Goal: Task Accomplishment & Management: Use online tool/utility

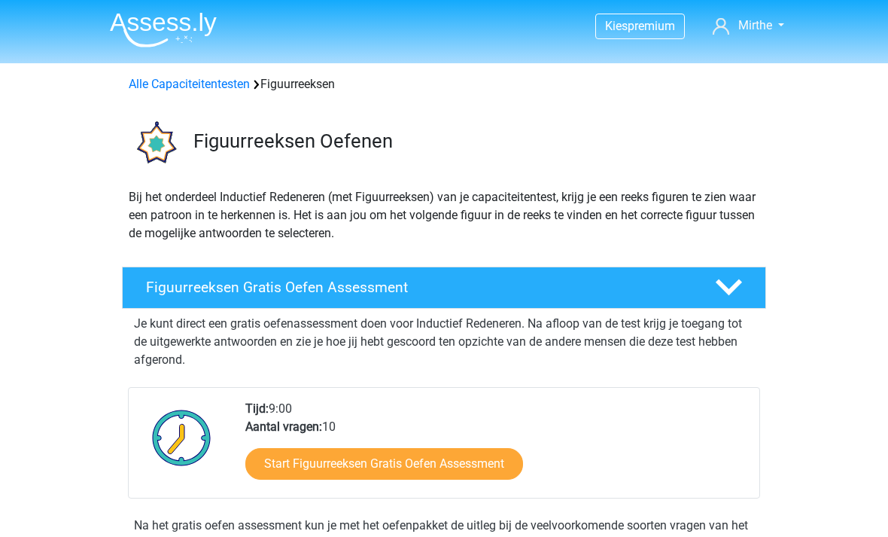
click at [309, 460] on link "Start Figuurreeksen Gratis Oefen Assessment" at bounding box center [384, 464] width 278 height 32
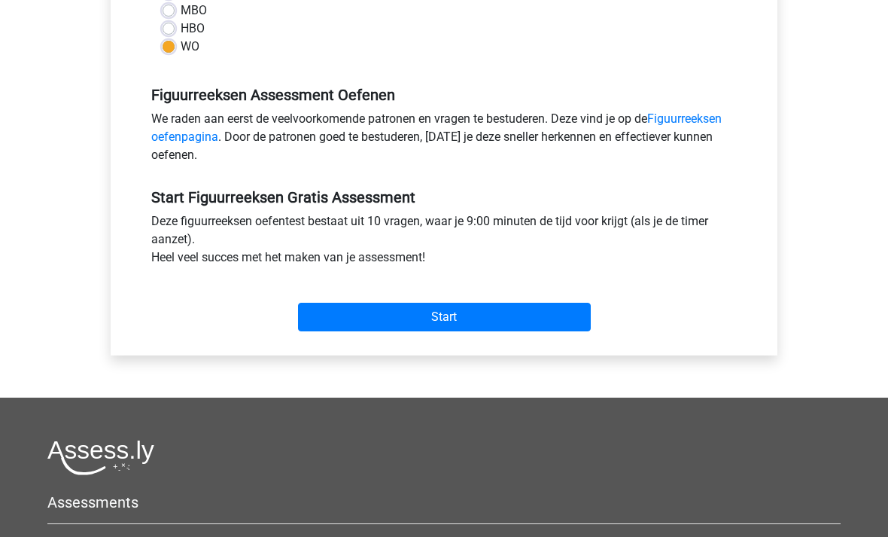
scroll to position [443, 0]
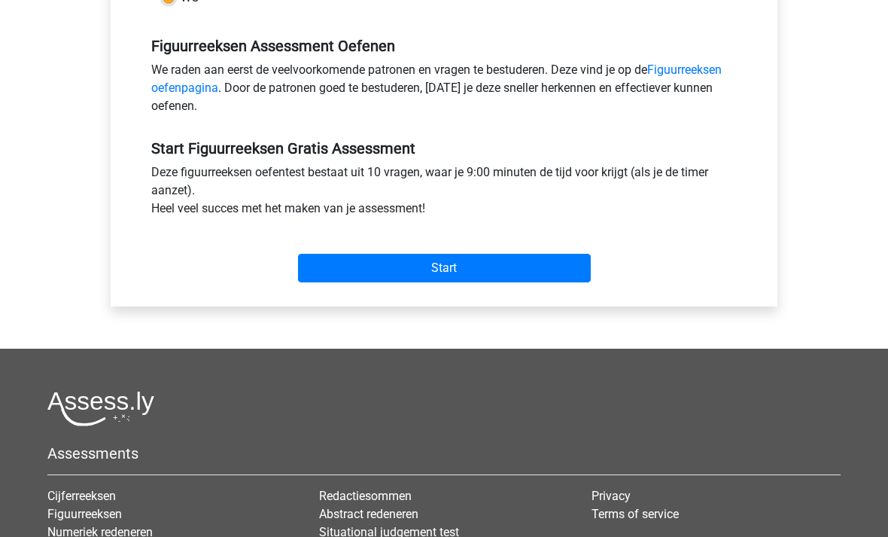
click at [339, 274] on input "Start" at bounding box center [444, 268] width 293 height 29
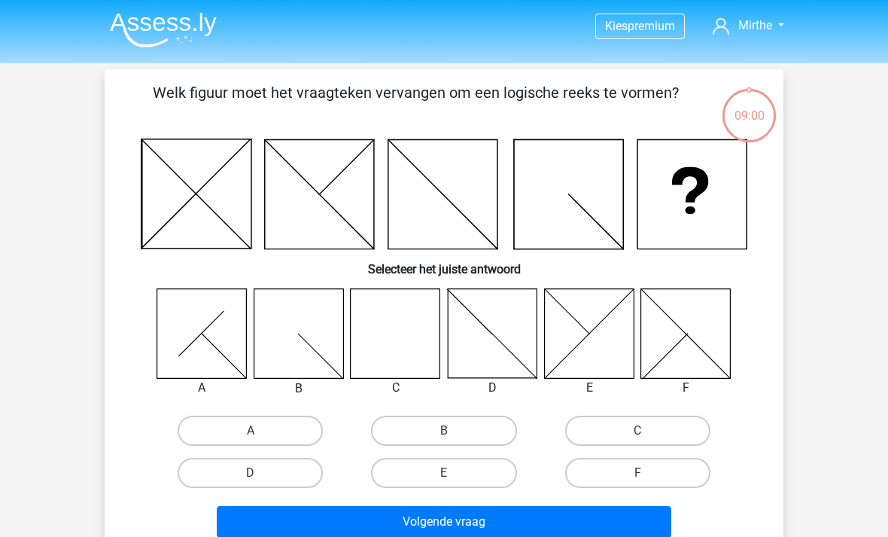
scroll to position [8, 0]
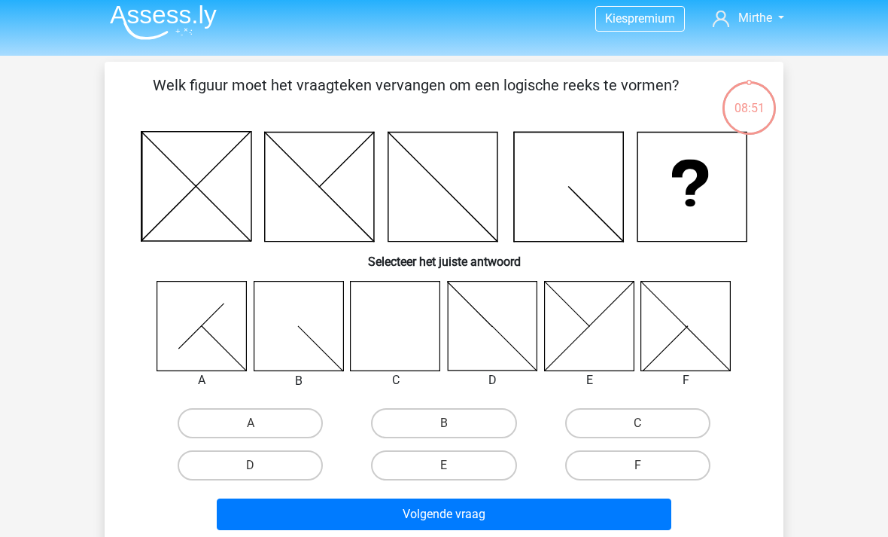
click at [662, 433] on label "C" at bounding box center [637, 423] width 145 height 30
click at [647, 433] on input "C" at bounding box center [643, 428] width 10 height 10
radio input "true"
click at [596, 513] on button "Volgende vraag" at bounding box center [444, 514] width 455 height 32
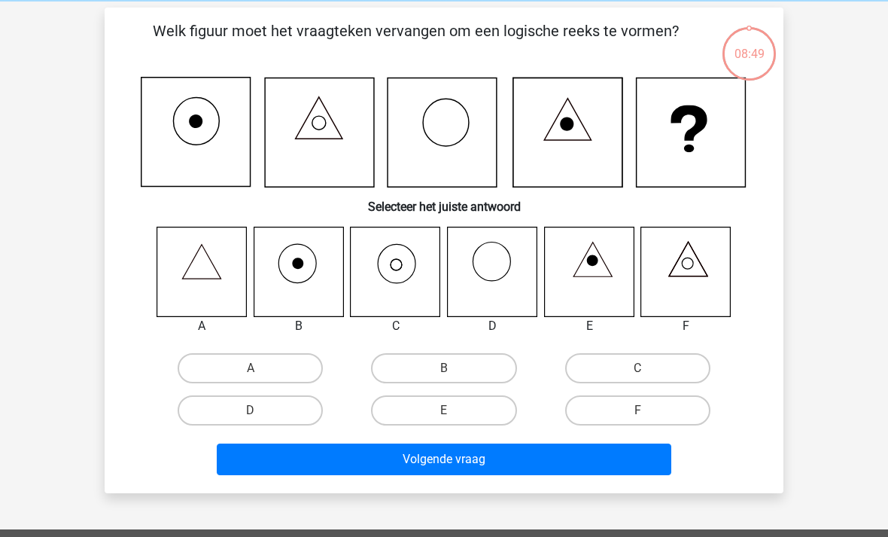
scroll to position [69, 0]
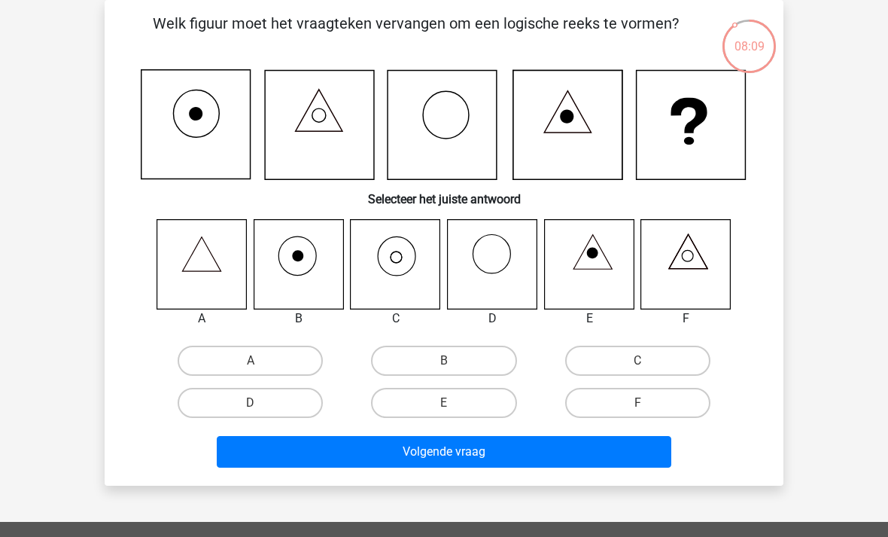
click at [624, 364] on label "C" at bounding box center [637, 360] width 145 height 30
click at [638, 364] on input "C" at bounding box center [643, 366] width 10 height 10
radio input "true"
click at [519, 438] on button "Volgende vraag" at bounding box center [444, 452] width 455 height 32
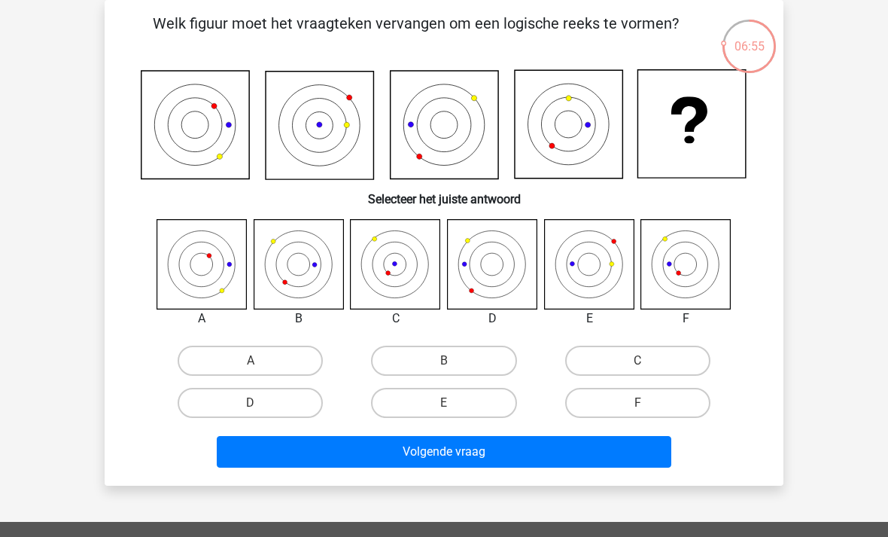
click at [619, 403] on label "F" at bounding box center [637, 403] width 145 height 30
click at [638, 403] on input "F" at bounding box center [643, 408] width 10 height 10
radio input "true"
click at [553, 437] on button "Volgende vraag" at bounding box center [444, 452] width 455 height 32
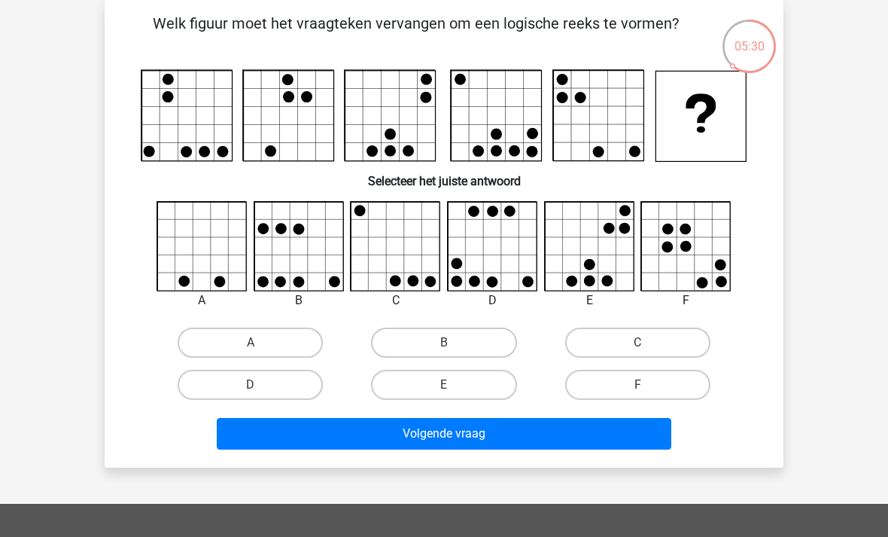
click at [595, 434] on button "Volgende vraag" at bounding box center [444, 434] width 455 height 32
click at [601, 336] on label "C" at bounding box center [637, 342] width 145 height 30
click at [638, 342] on input "C" at bounding box center [643, 347] width 10 height 10
radio input "true"
click at [563, 438] on button "Volgende vraag" at bounding box center [444, 434] width 455 height 32
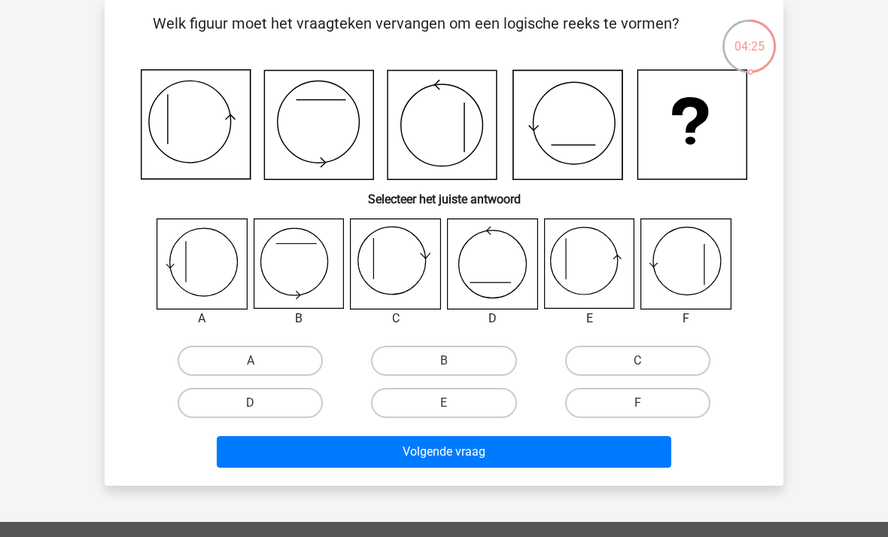
click at [433, 403] on label "E" at bounding box center [443, 403] width 145 height 30
click at [444, 403] on input "E" at bounding box center [449, 408] width 10 height 10
radio input "true"
click at [466, 451] on button "Volgende vraag" at bounding box center [444, 452] width 455 height 32
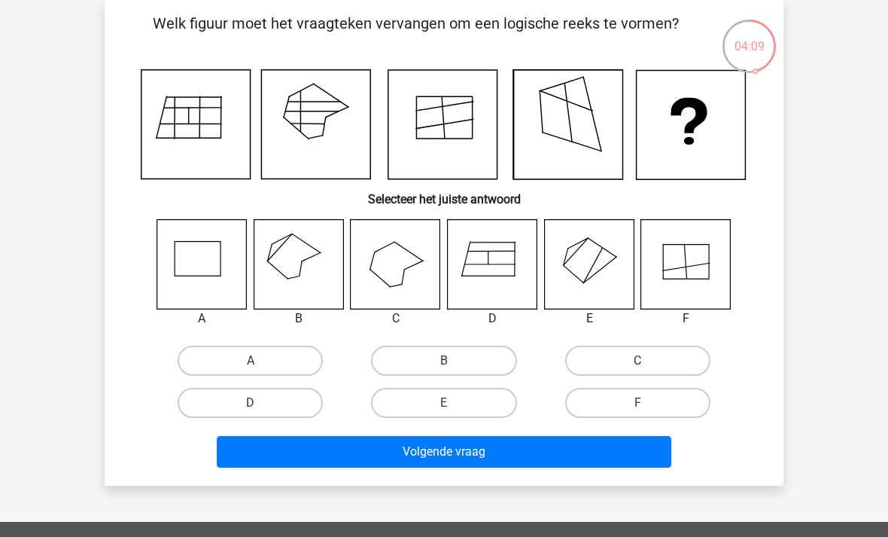
click at [280, 261] on icon at bounding box center [299, 264] width 90 height 90
click at [415, 350] on label "B" at bounding box center [443, 360] width 145 height 30
click at [444, 361] on input "B" at bounding box center [449, 366] width 10 height 10
radio input "true"
click at [439, 452] on button "Volgende vraag" at bounding box center [444, 452] width 455 height 32
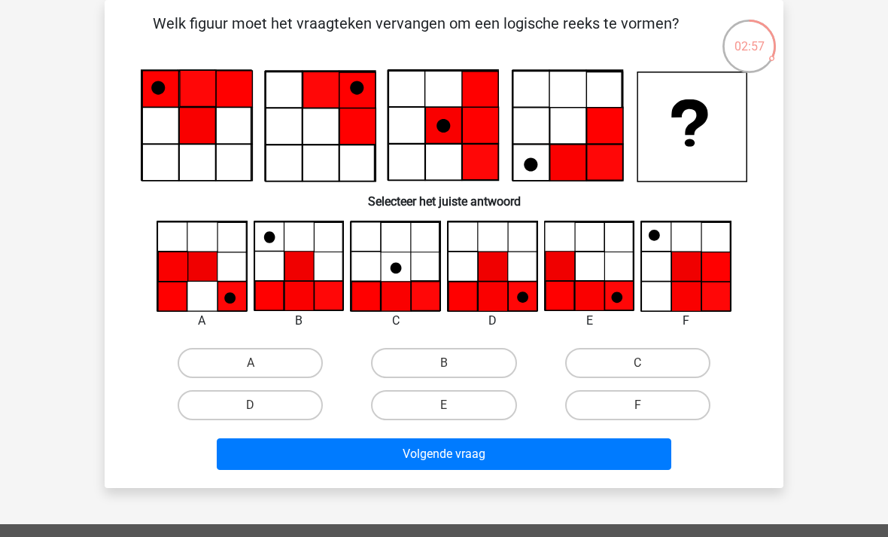
click at [282, 370] on label "A" at bounding box center [250, 363] width 145 height 30
click at [260, 370] on input "A" at bounding box center [256, 368] width 10 height 10
radio input "true"
click at [356, 460] on button "Volgende vraag" at bounding box center [444, 454] width 455 height 32
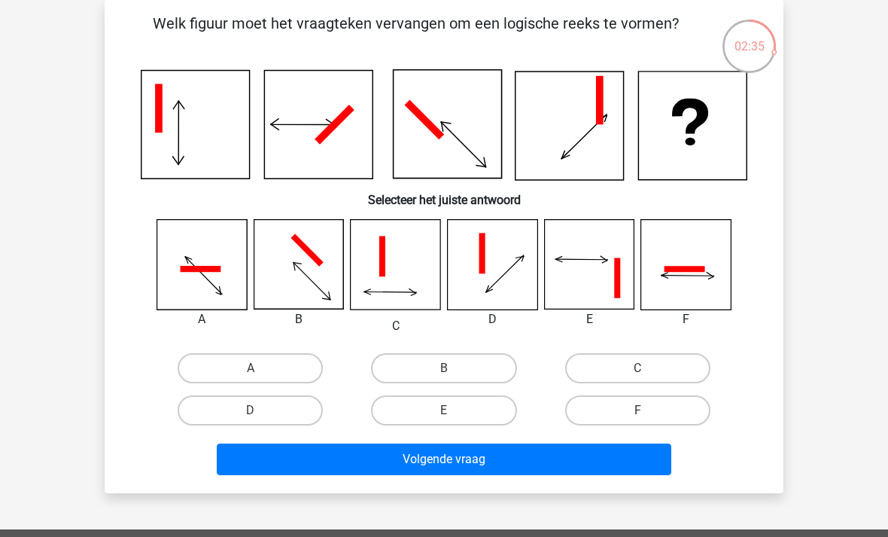
click at [468, 364] on label "B" at bounding box center [443, 368] width 145 height 30
click at [454, 368] on input "B" at bounding box center [449, 373] width 10 height 10
radio input "true"
click at [476, 464] on button "Volgende vraag" at bounding box center [444, 459] width 455 height 32
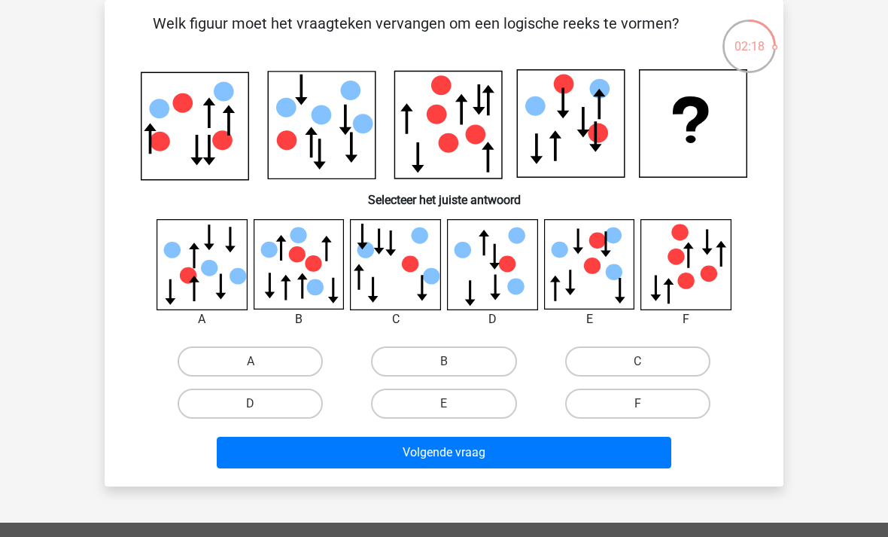
click at [223, 355] on label "A" at bounding box center [250, 361] width 145 height 30
click at [251, 361] on input "A" at bounding box center [256, 366] width 10 height 10
radio input "true"
click at [300, 449] on button "Volgende vraag" at bounding box center [444, 453] width 455 height 32
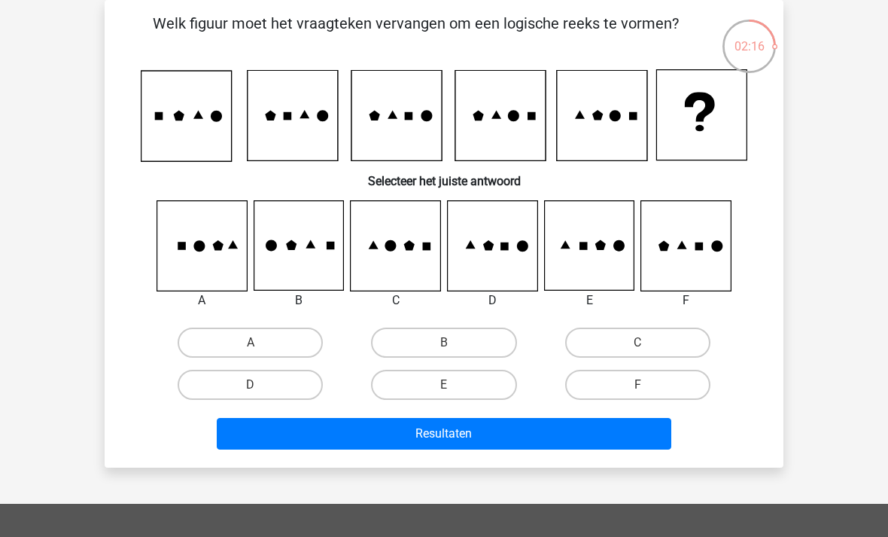
click at [254, 322] on div "A" at bounding box center [250, 342] width 193 height 42
click at [306, 434] on button "Resultaten" at bounding box center [444, 434] width 455 height 32
click at [266, 357] on label "A" at bounding box center [250, 342] width 145 height 30
click at [260, 352] on input "A" at bounding box center [256, 347] width 10 height 10
radio input "true"
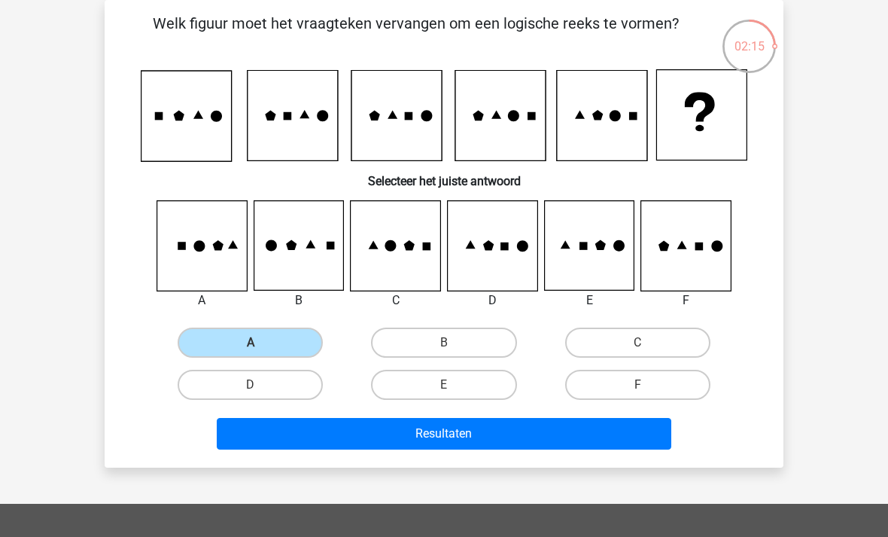
click at [281, 394] on label "D" at bounding box center [250, 385] width 145 height 30
click at [260, 394] on input "D" at bounding box center [256, 390] width 10 height 10
radio input "true"
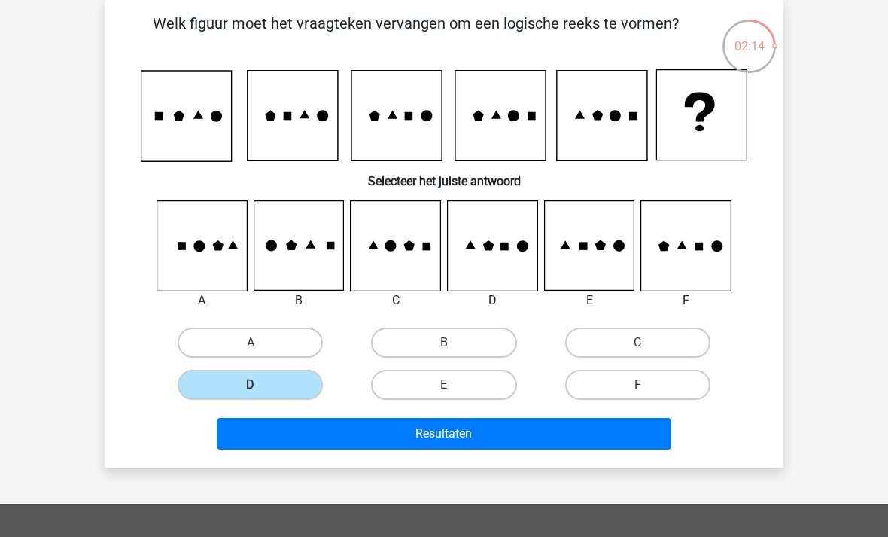
click at [308, 431] on button "Resultaten" at bounding box center [444, 434] width 455 height 32
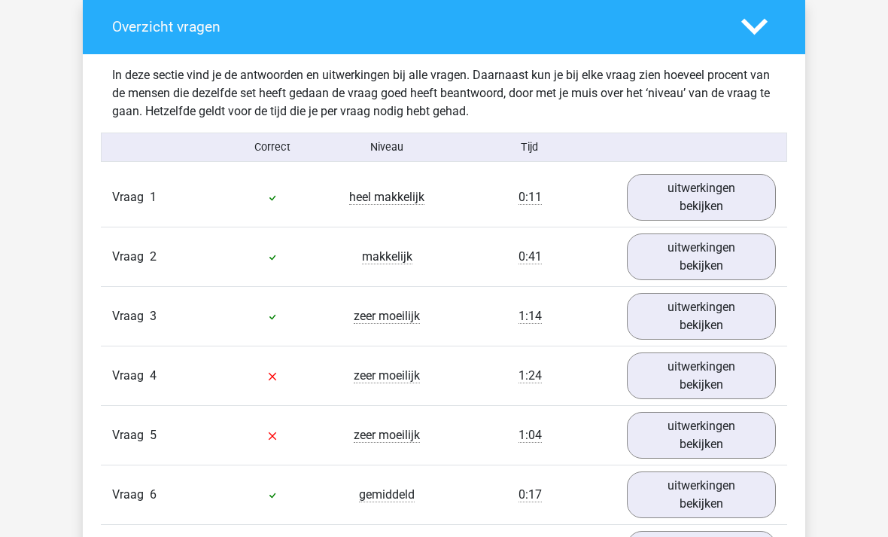
scroll to position [1125, 0]
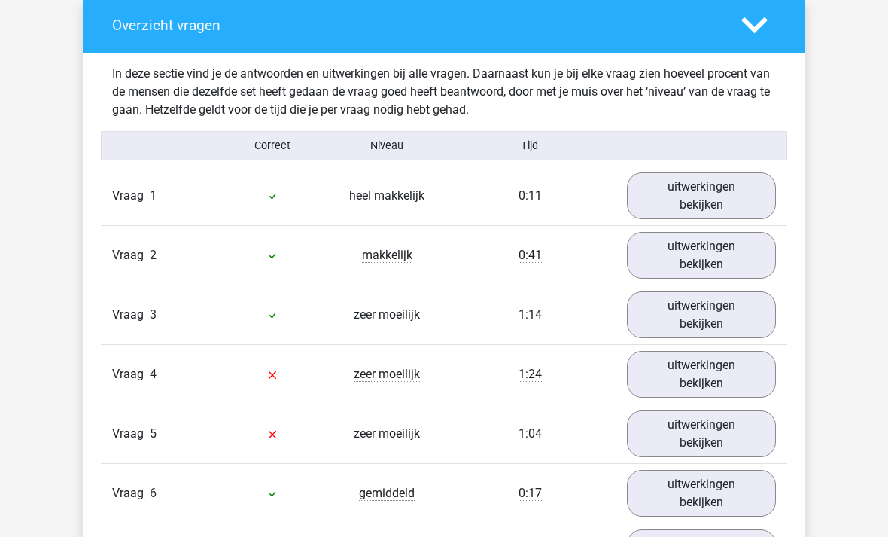
click at [683, 325] on link "uitwerkingen bekijken" at bounding box center [701, 314] width 149 height 47
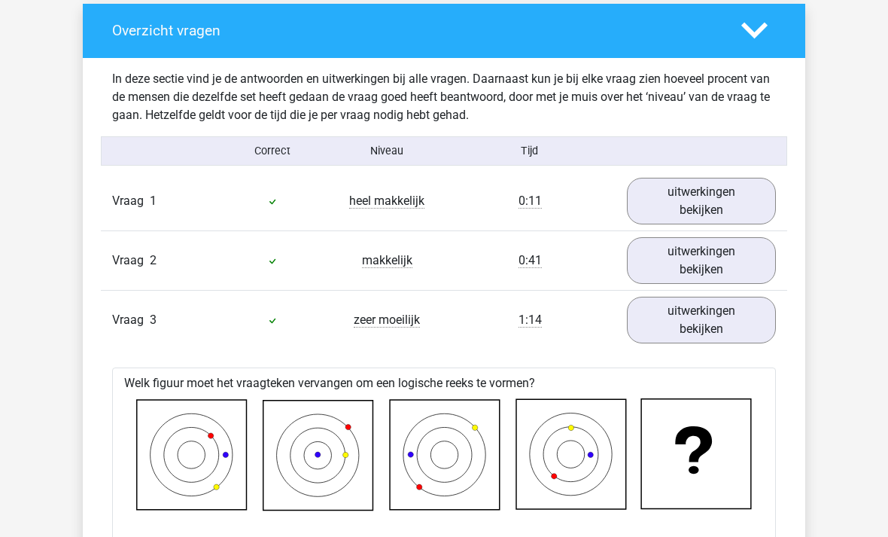
scroll to position [1037, 0]
